Goal: Information Seeking & Learning: Learn about a topic

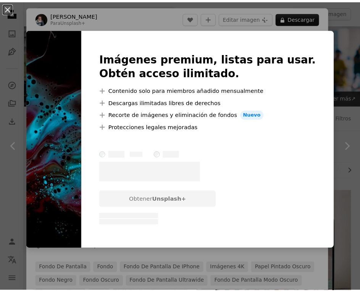
scroll to position [534, 0]
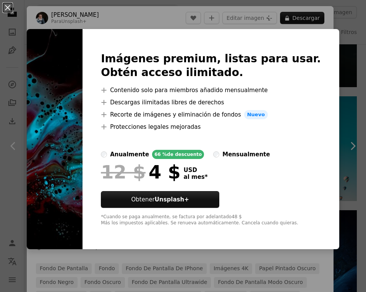
click at [210, 282] on div "An X shape Imágenes premium, listas para usar. Obtén acceso ilimitado. A plus s…" at bounding box center [183, 146] width 366 height 292
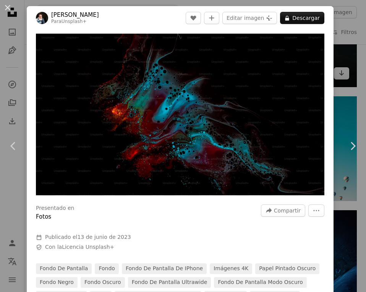
drag, startPoint x: 340, startPoint y: 75, endPoint x: 336, endPoint y: 77, distance: 4.7
click at [340, 75] on div "An X shape Chevron left Chevron right [PERSON_NAME] Para Unsplash+ A heart A pl…" at bounding box center [183, 146] width 366 height 292
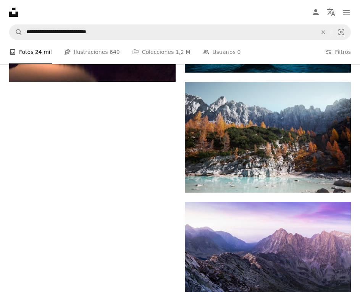
scroll to position [1467, 0]
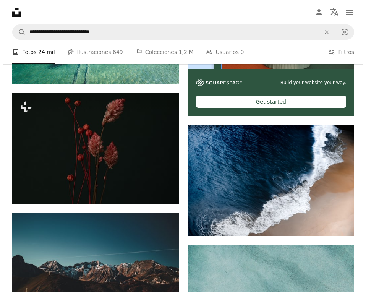
scroll to position [3567, 0]
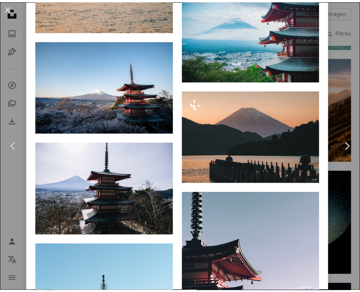
scroll to position [2252, 0]
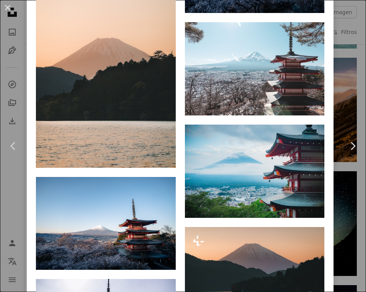
click at [8, 7] on button "An X shape" at bounding box center [7, 7] width 9 height 9
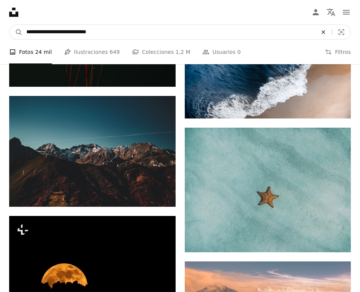
click at [315, 29] on icon "An X shape" at bounding box center [323, 32] width 17 height 6
type input "**********"
click button "A magnifying glass" at bounding box center [16, 32] width 13 height 15
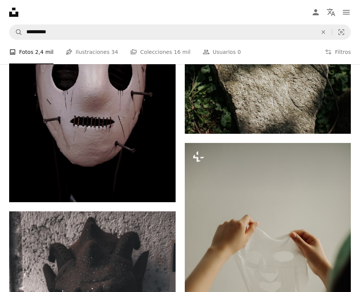
scroll to position [1145, 0]
